Goal: Information Seeking & Learning: Learn about a topic

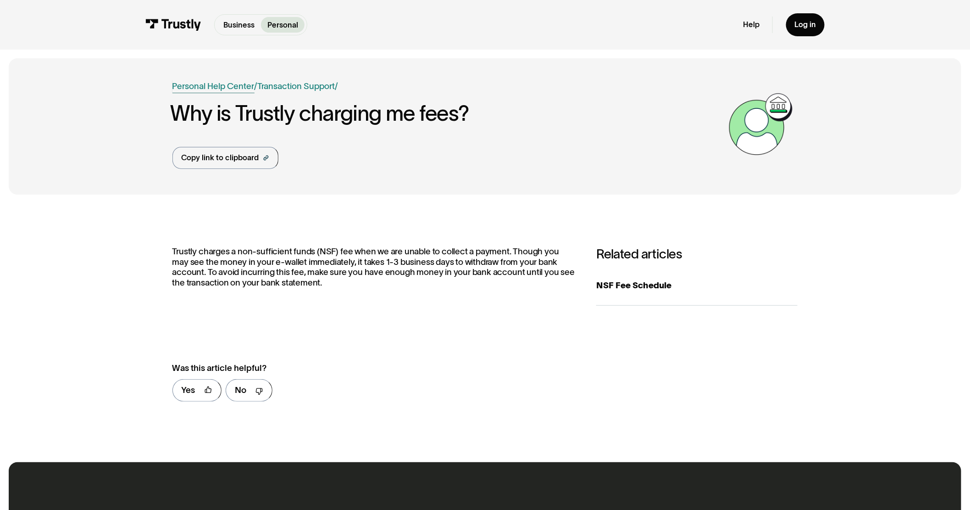
click at [189, 93] on link "Personal Help Center" at bounding box center [214, 86] width 82 height 13
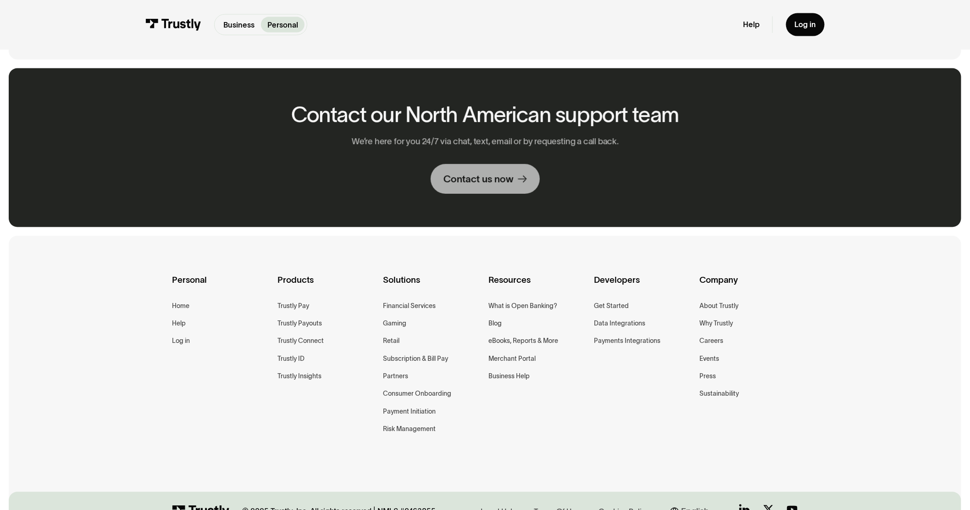
scroll to position [689, 0]
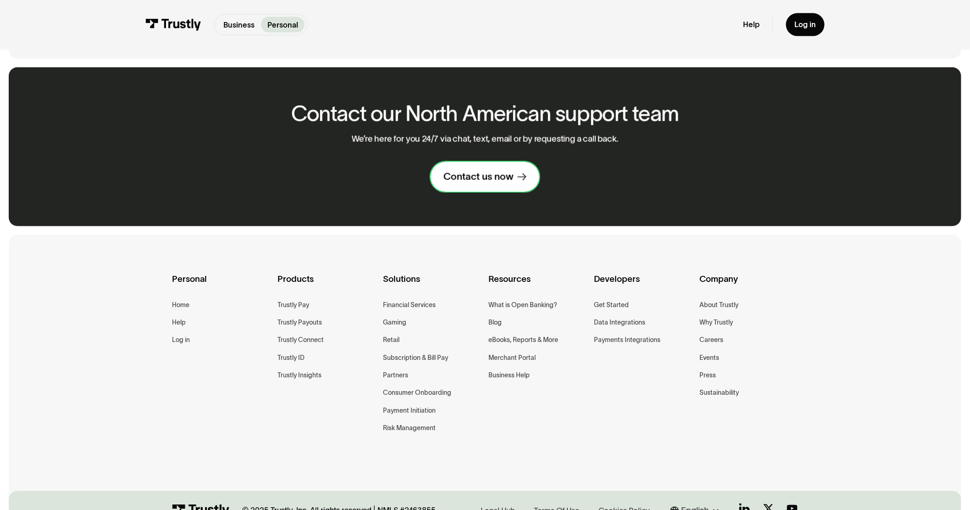
click at [492, 183] on div "Contact us now" at bounding box center [479, 176] width 70 height 13
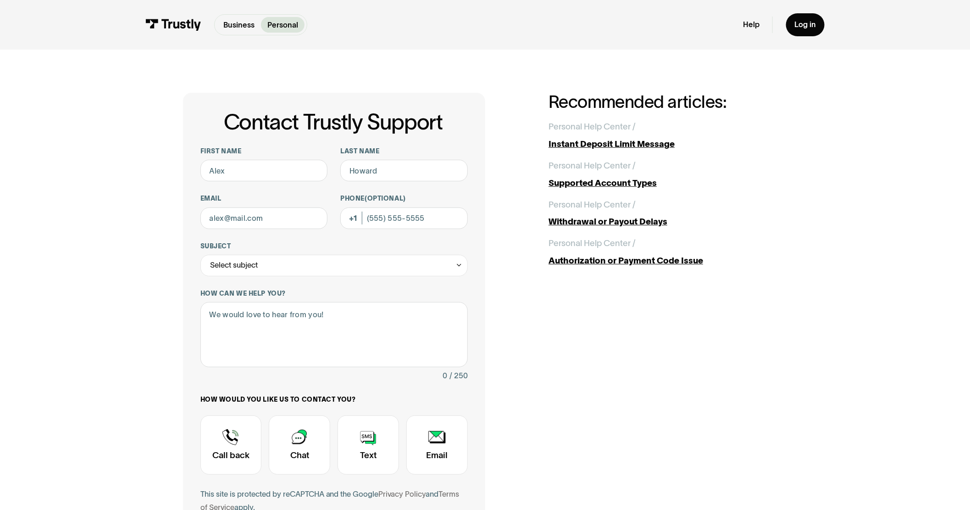
click at [267, 31] on p "Personal" at bounding box center [282, 24] width 31 height 11
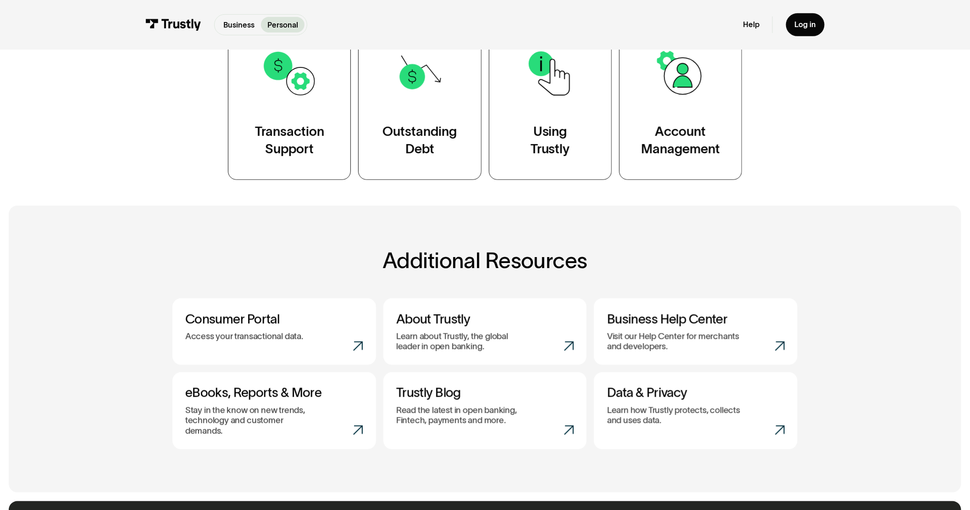
scroll to position [253, 0]
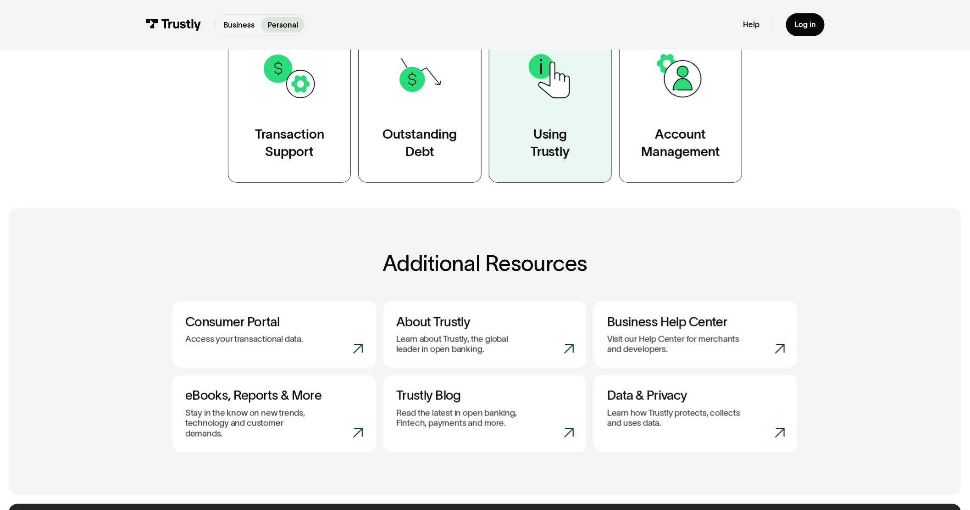
click at [583, 183] on link "Using Trustly" at bounding box center [550, 104] width 123 height 156
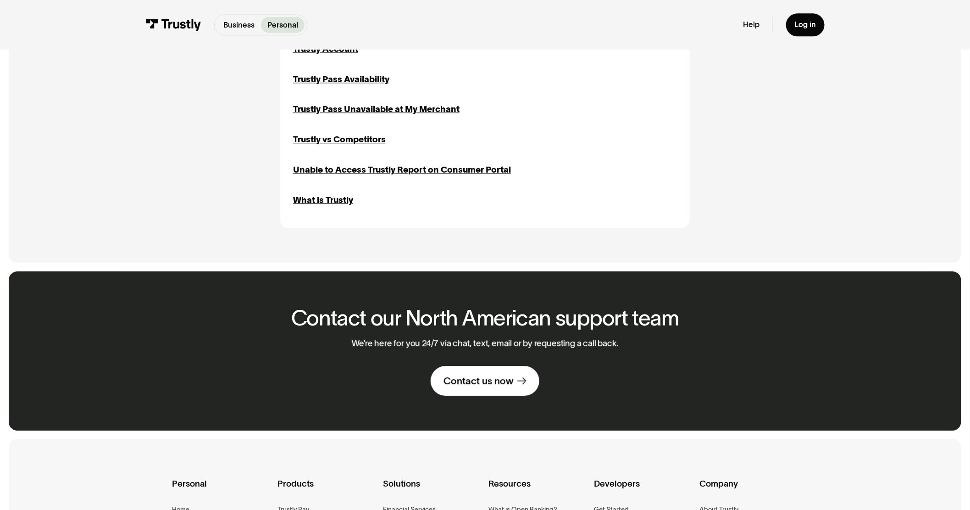
scroll to position [1108, 0]
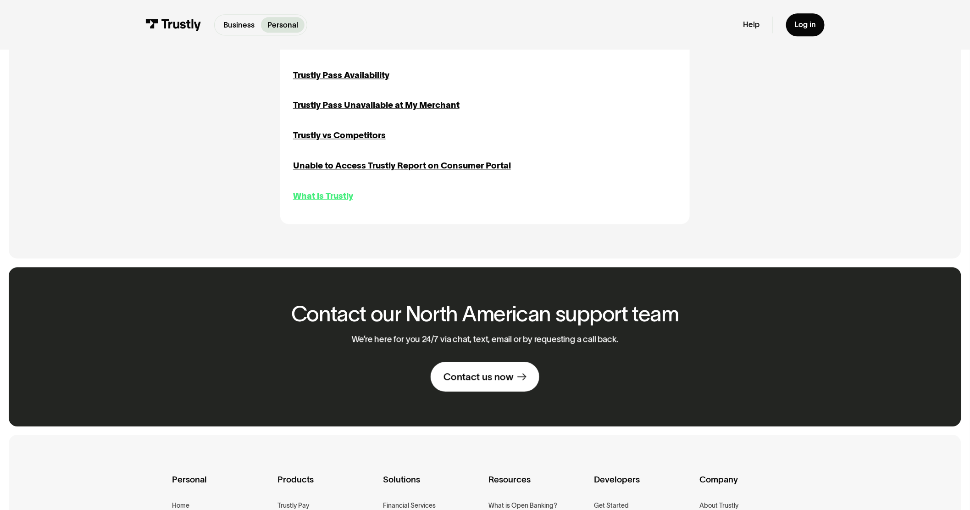
click at [309, 202] on div "What is Trustly" at bounding box center [323, 195] width 60 height 13
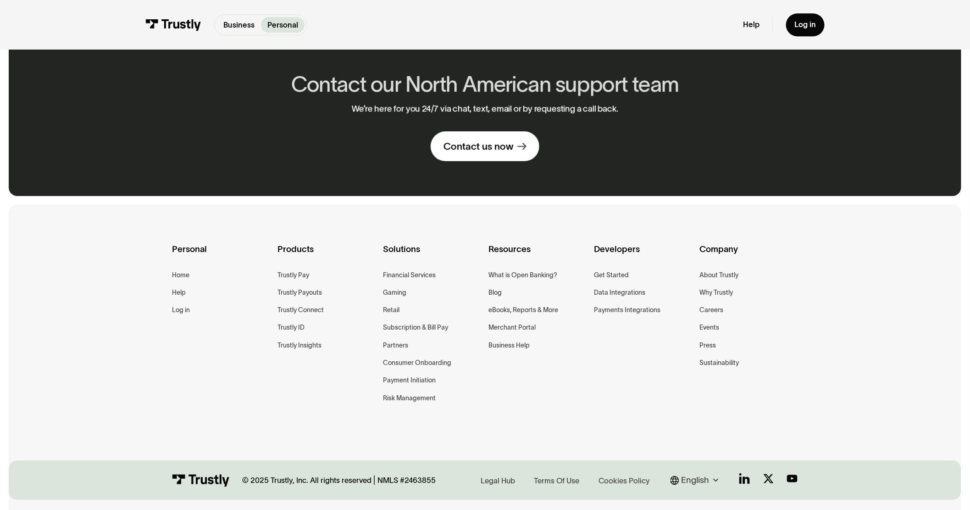
scroll to position [1256, 0]
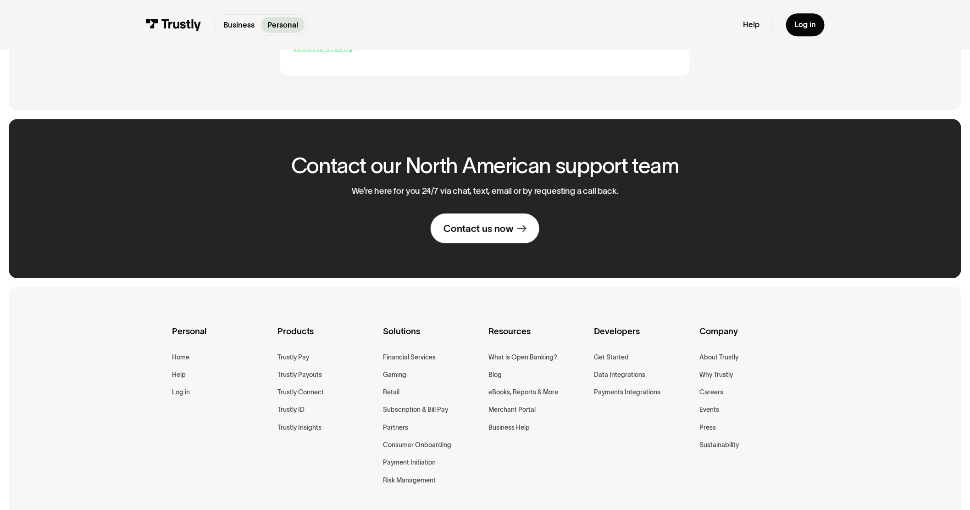
click at [310, 54] on div "What is Trustly" at bounding box center [323, 47] width 60 height 13
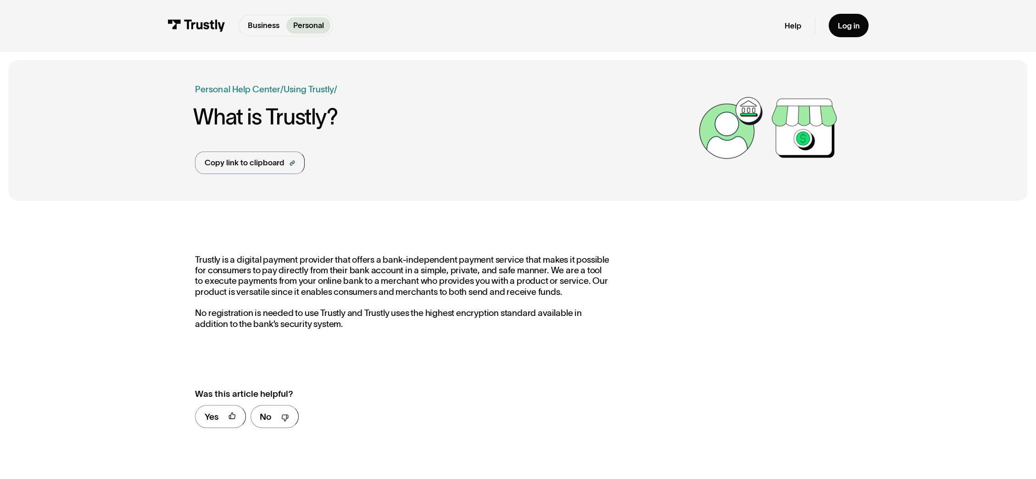
click at [179, 28] on img at bounding box center [196, 25] width 58 height 12
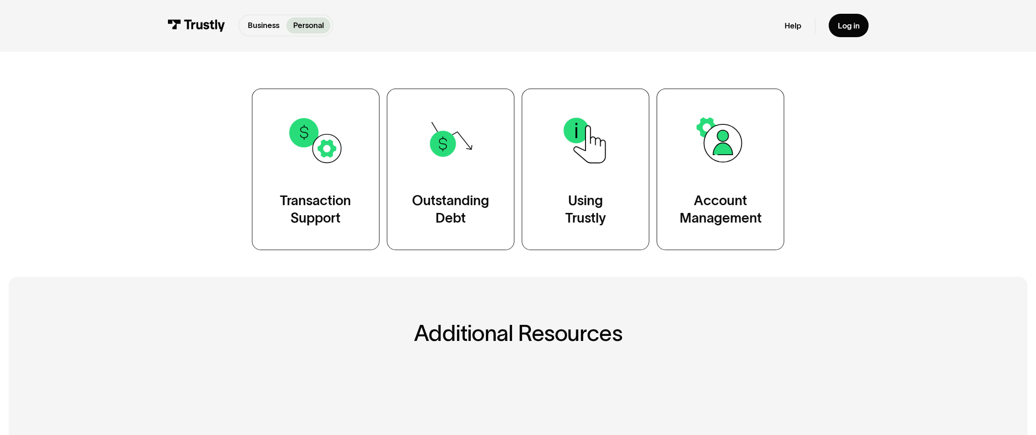
scroll to position [199, 0]
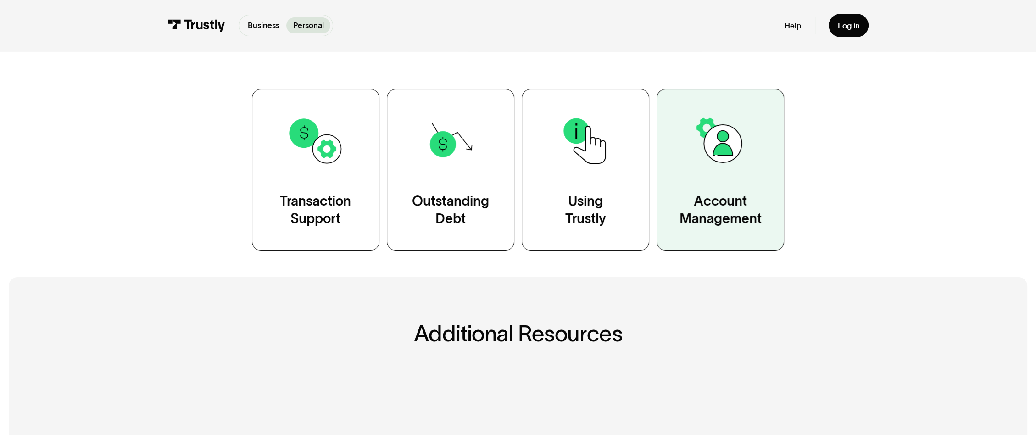
click at [730, 236] on link "Account Management" at bounding box center [721, 169] width 128 height 161
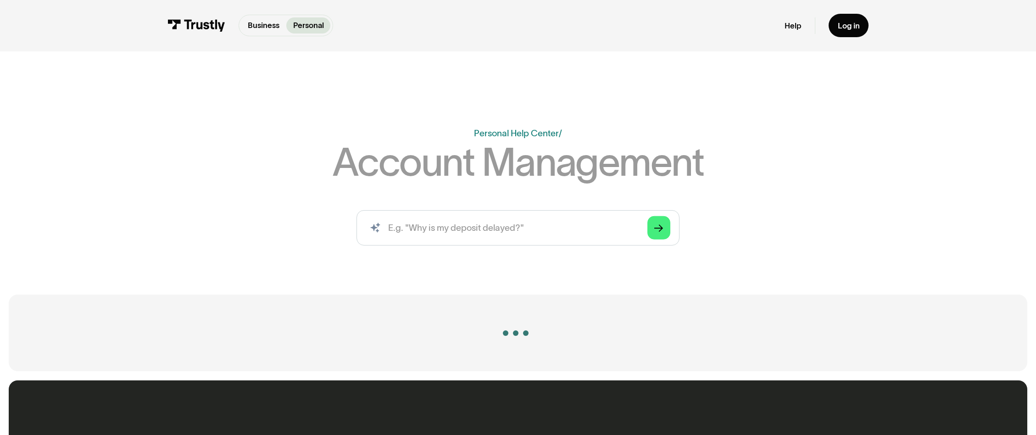
click at [586, 246] on input "search" at bounding box center [517, 228] width 323 height 36
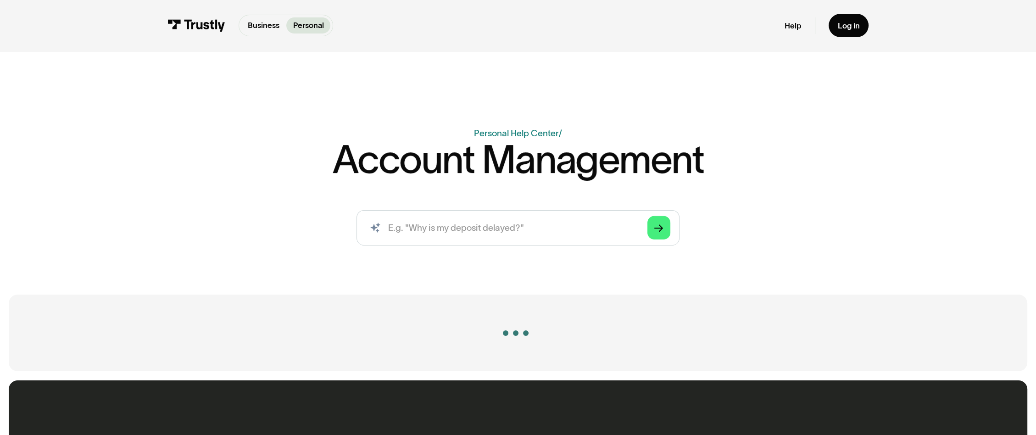
click at [841, 251] on div "AI-powered search ( 1 / 4 ) Type your question and our smart search will find y…" at bounding box center [518, 232] width 646 height 45
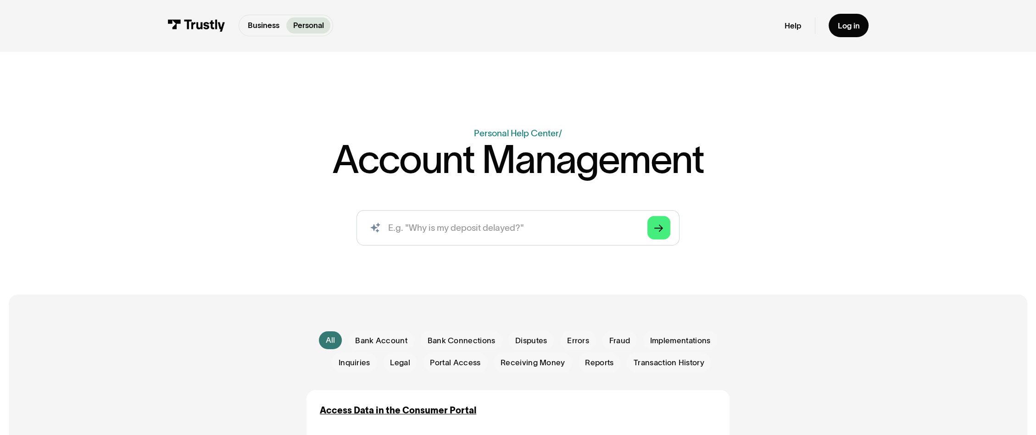
scroll to position [6, 0]
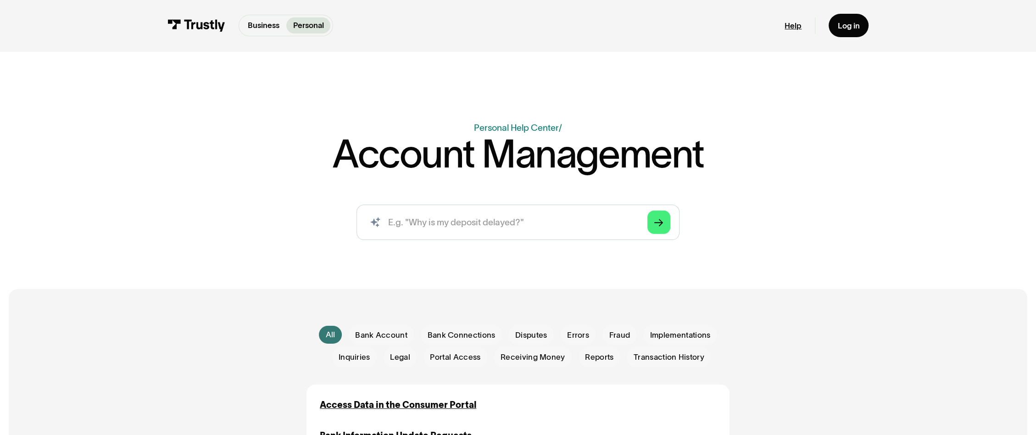
click at [802, 31] on link "Help" at bounding box center [793, 26] width 17 height 10
